Goal: Information Seeking & Learning: Learn about a topic

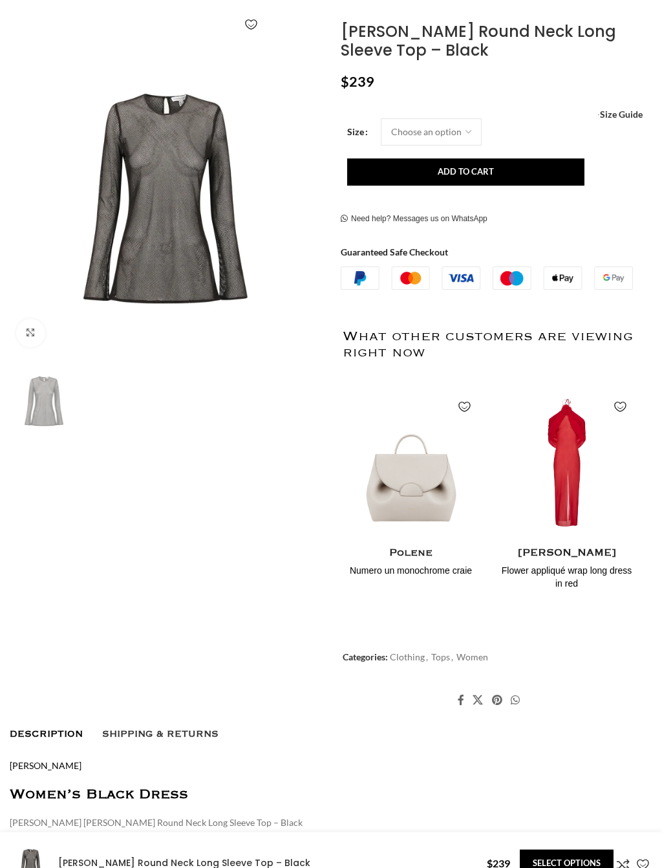
scroll to position [226, 0]
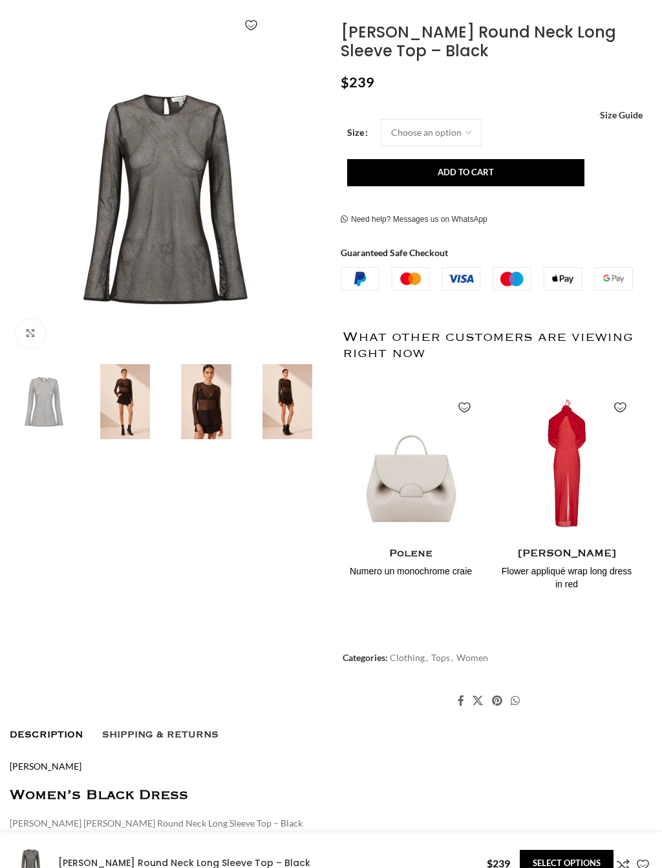
click at [120, 222] on img at bounding box center [165, 198] width 318 height 318
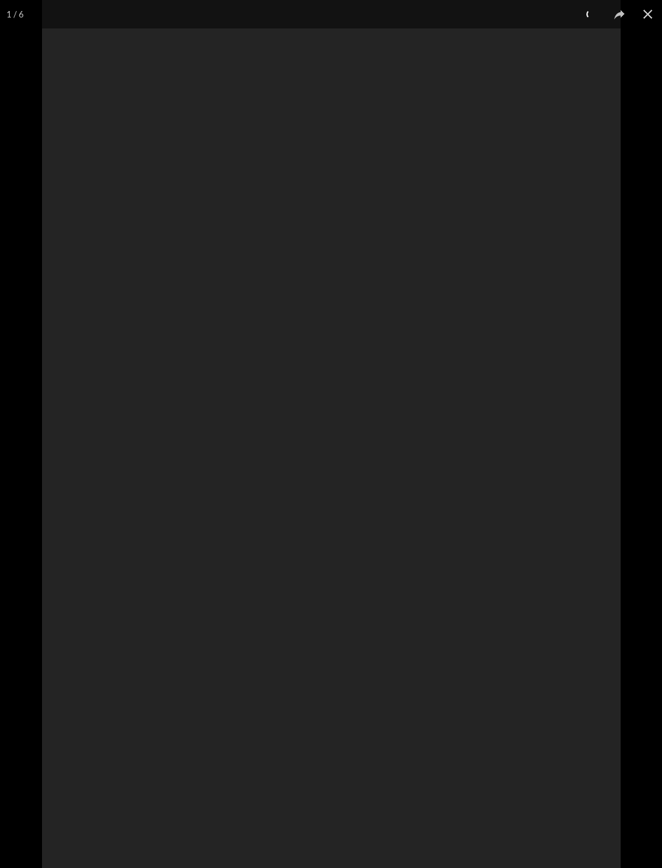
scroll to position [0, 139]
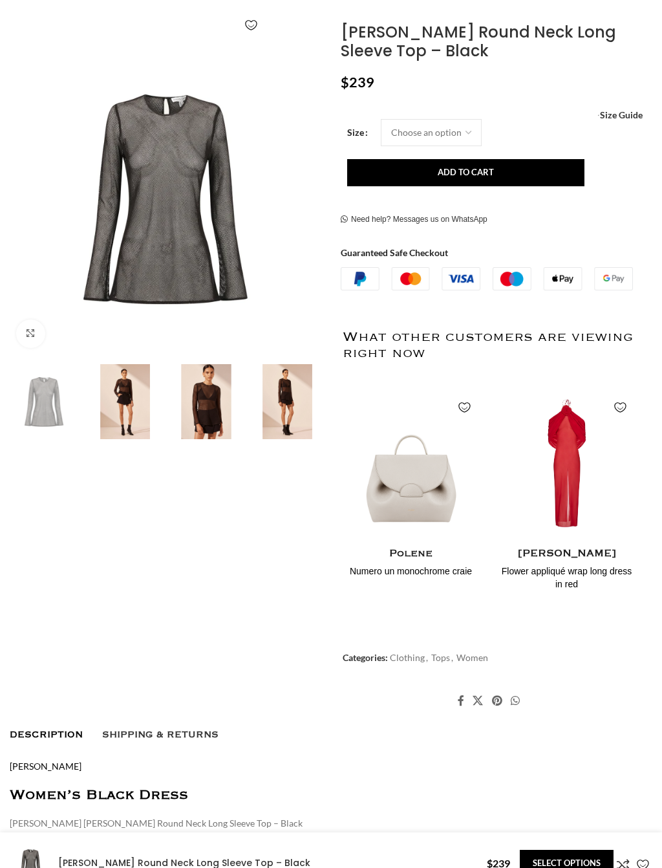
click at [288, 394] on img at bounding box center [287, 401] width 75 height 75
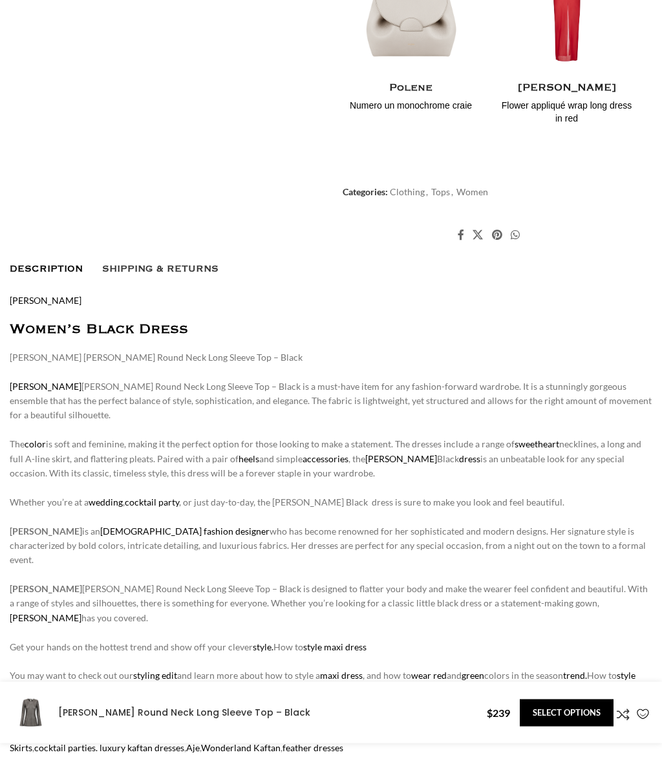
scroll to position [0, 0]
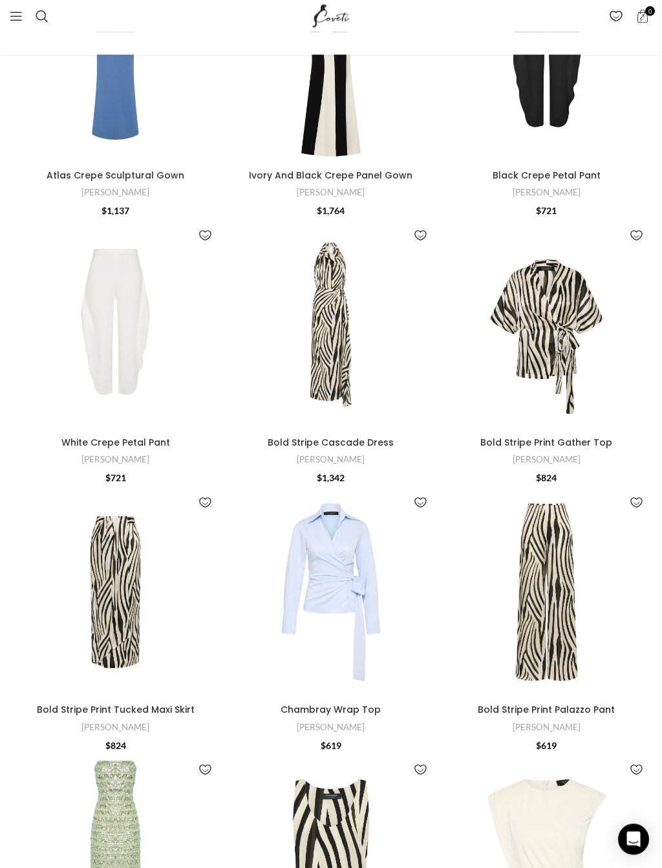
scroll to position [2978, 0]
click at [560, 275] on img "Bold Stripe Print Gather Top" at bounding box center [546, 324] width 211 height 211
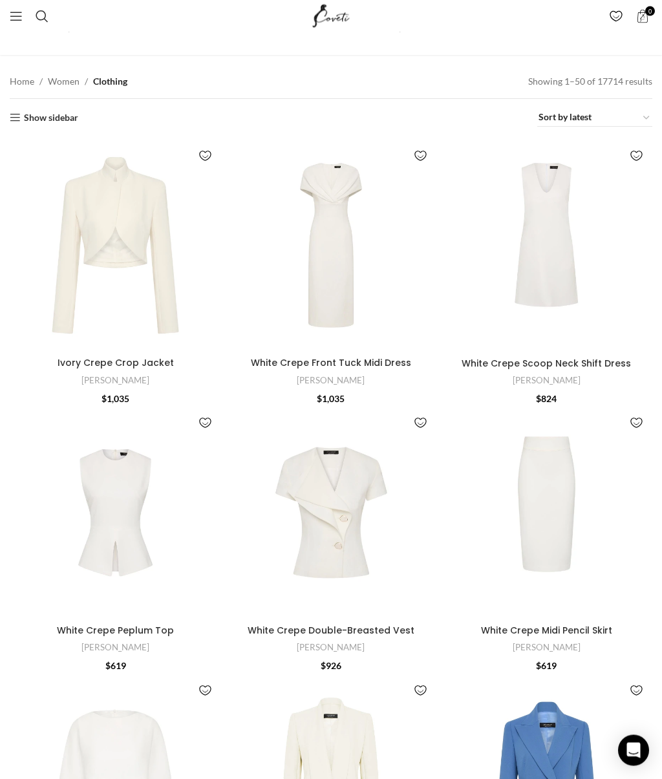
scroll to position [0, 0]
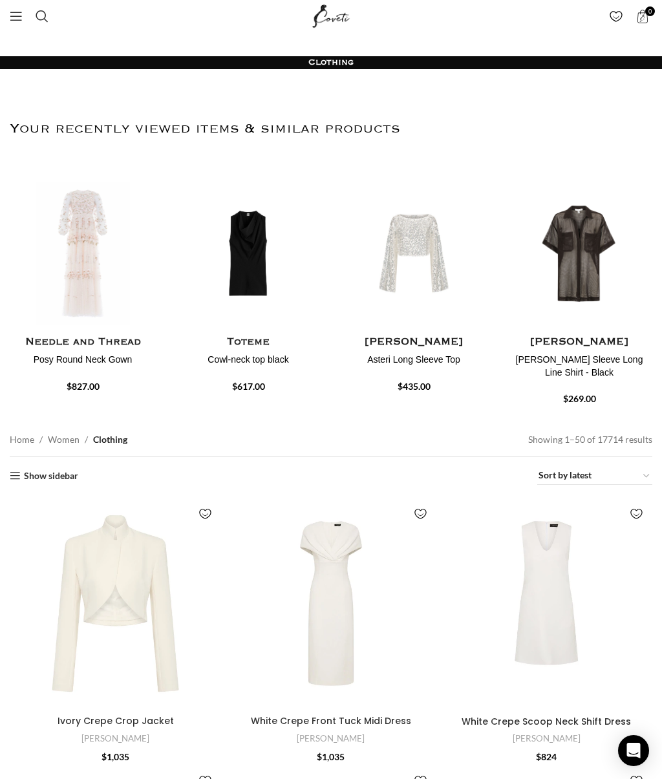
click at [421, 343] on h4 "[PERSON_NAME]" at bounding box center [414, 342] width 146 height 16
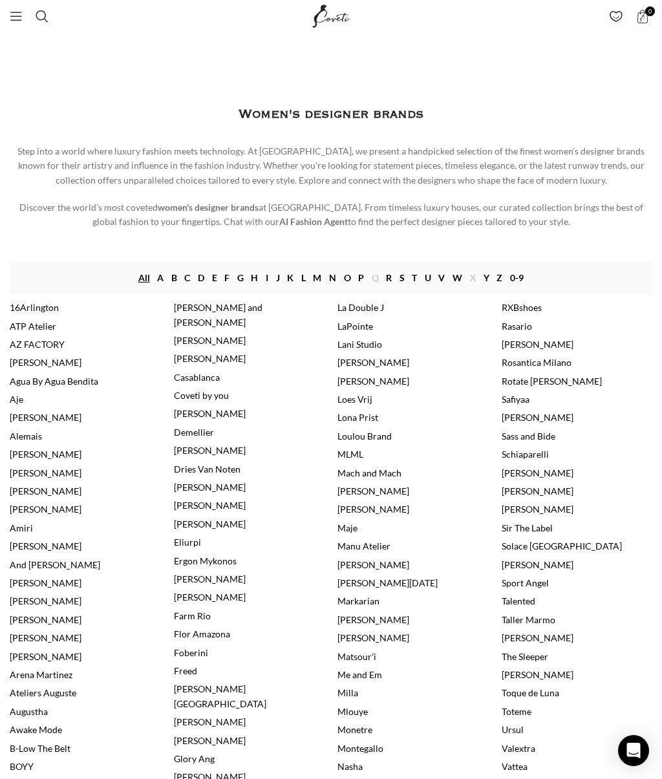
click at [217, 335] on link "[PERSON_NAME]" at bounding box center [210, 340] width 72 height 11
click at [215, 335] on link "[PERSON_NAME]" at bounding box center [210, 340] width 72 height 11
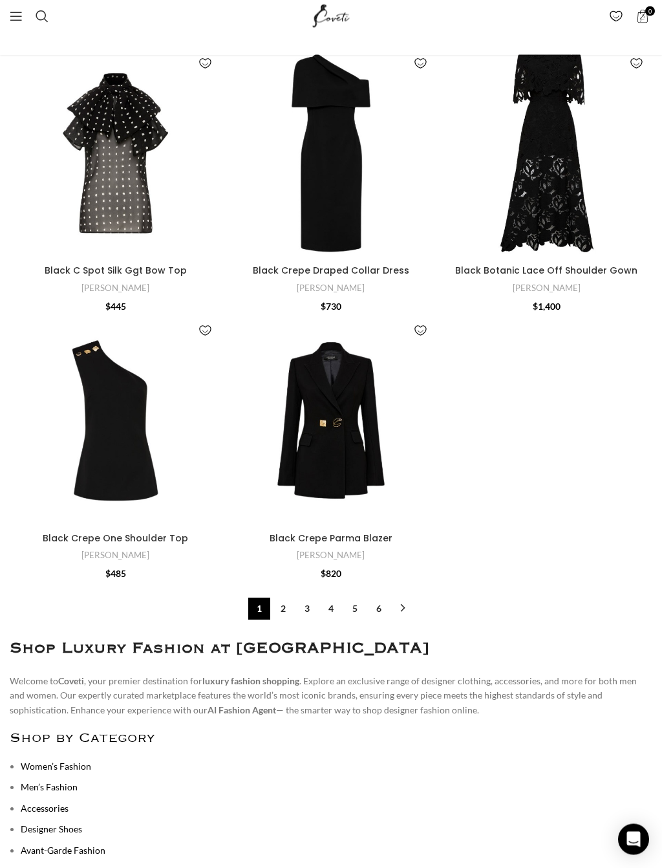
scroll to position [4524, 0]
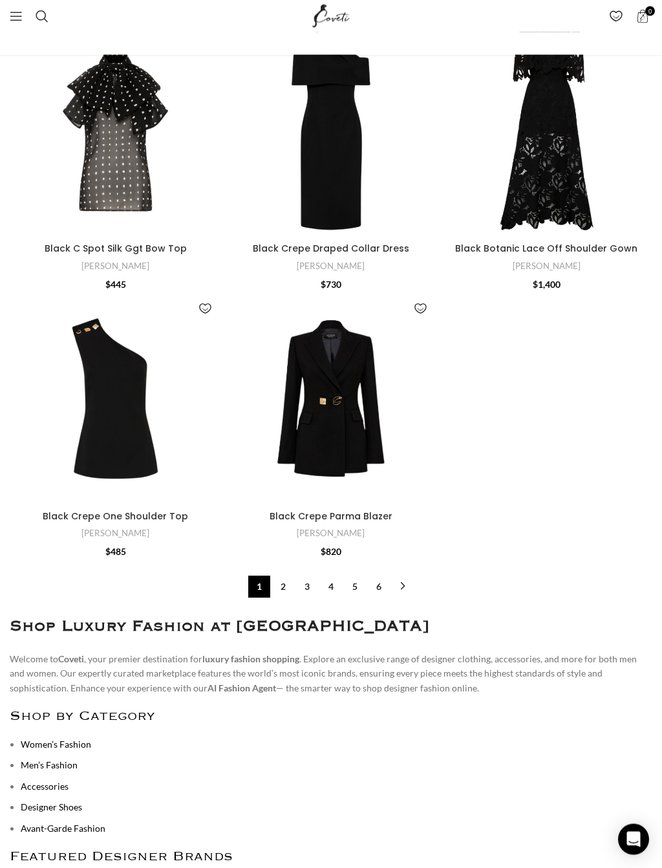
click at [286, 576] on link "2" at bounding box center [283, 587] width 22 height 22
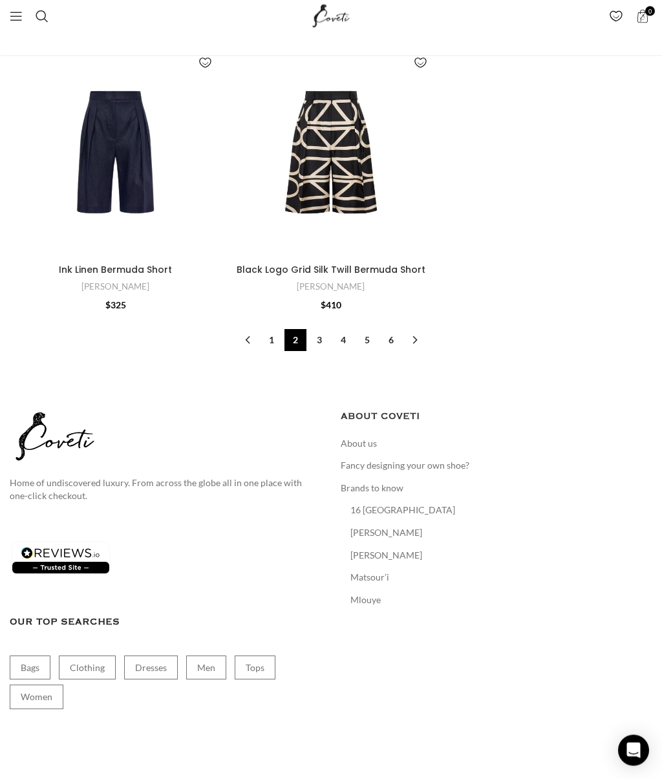
scroll to position [4797, 0]
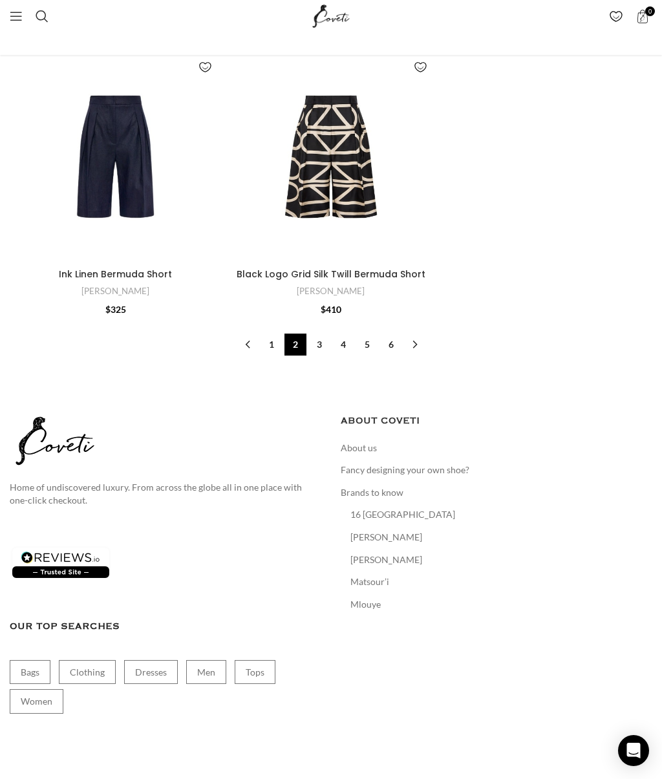
click at [416, 334] on link "→" at bounding box center [415, 345] width 22 height 22
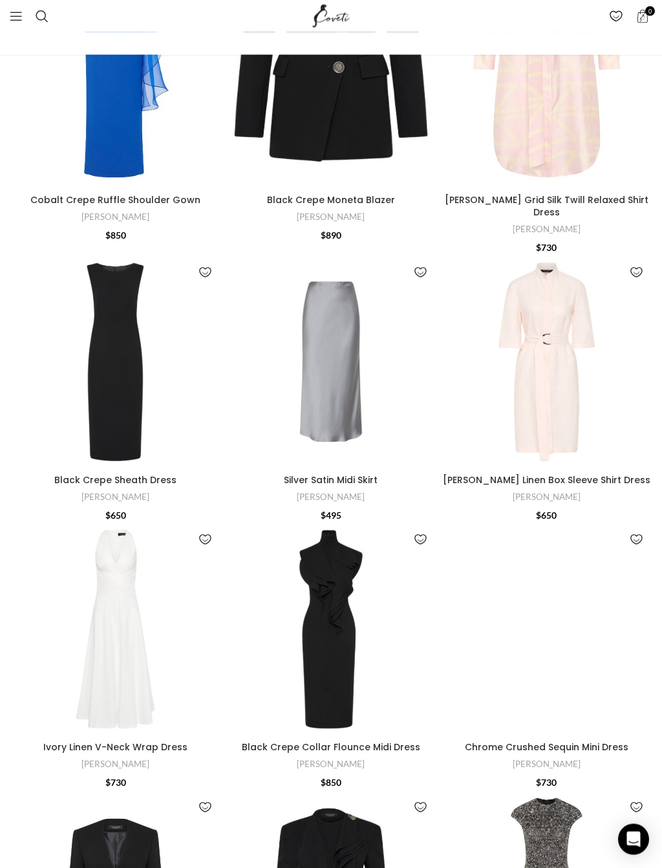
scroll to position [1627, 0]
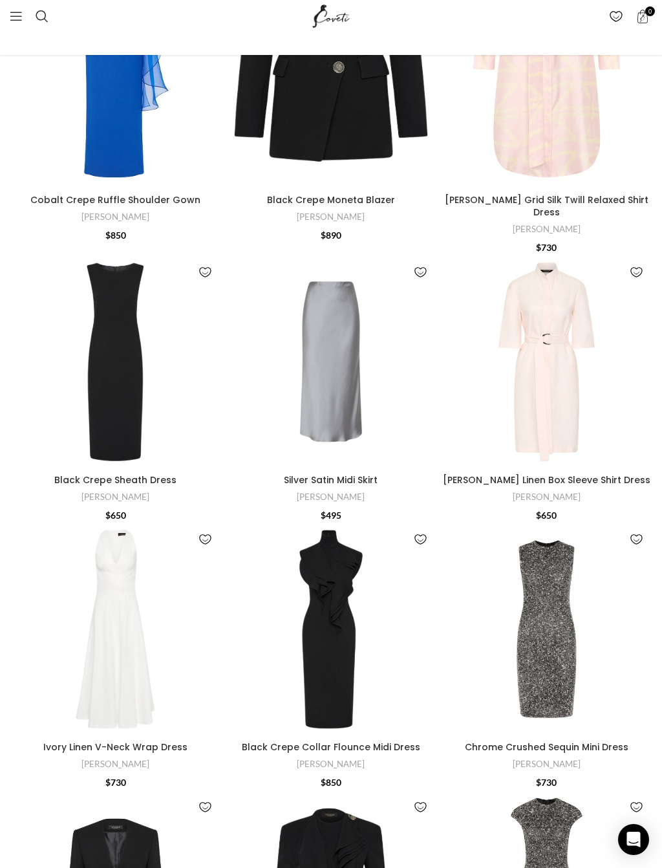
click at [334, 281] on img "Silver Satin Midi Skirt" at bounding box center [330, 361] width 211 height 211
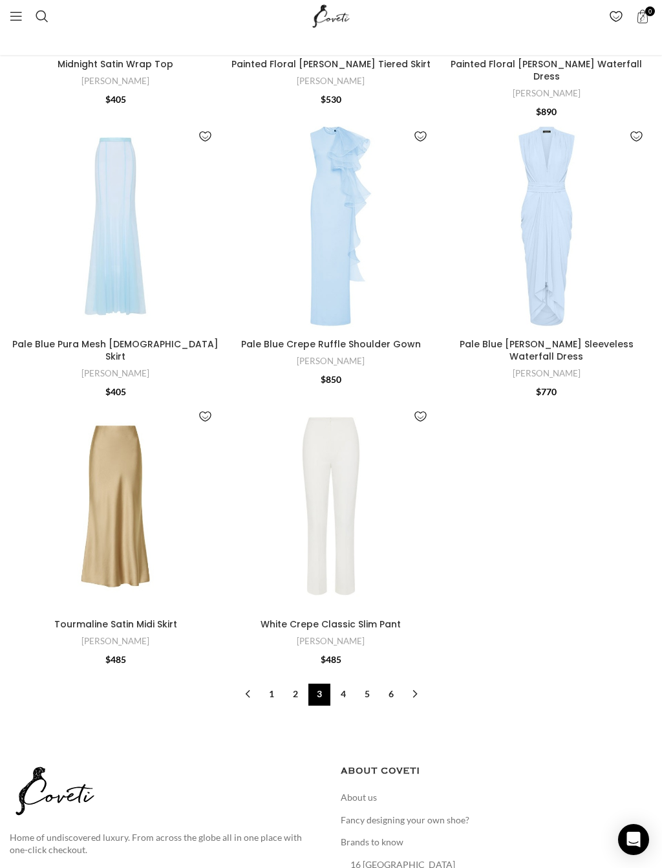
scroll to position [4213, 0]
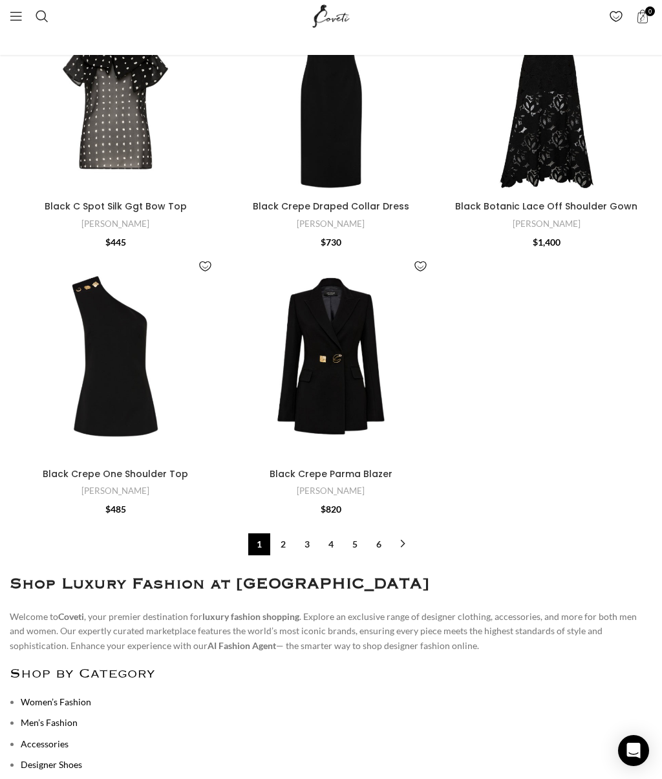
scroll to position [4565, 0]
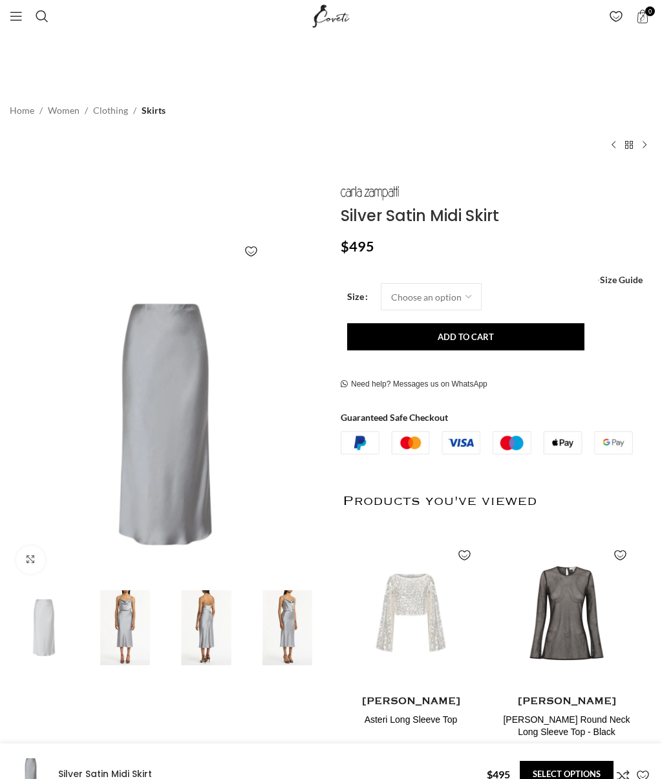
click at [207, 407] on img at bounding box center [165, 425] width 318 height 318
